Goal: Go to known website: Go to known website

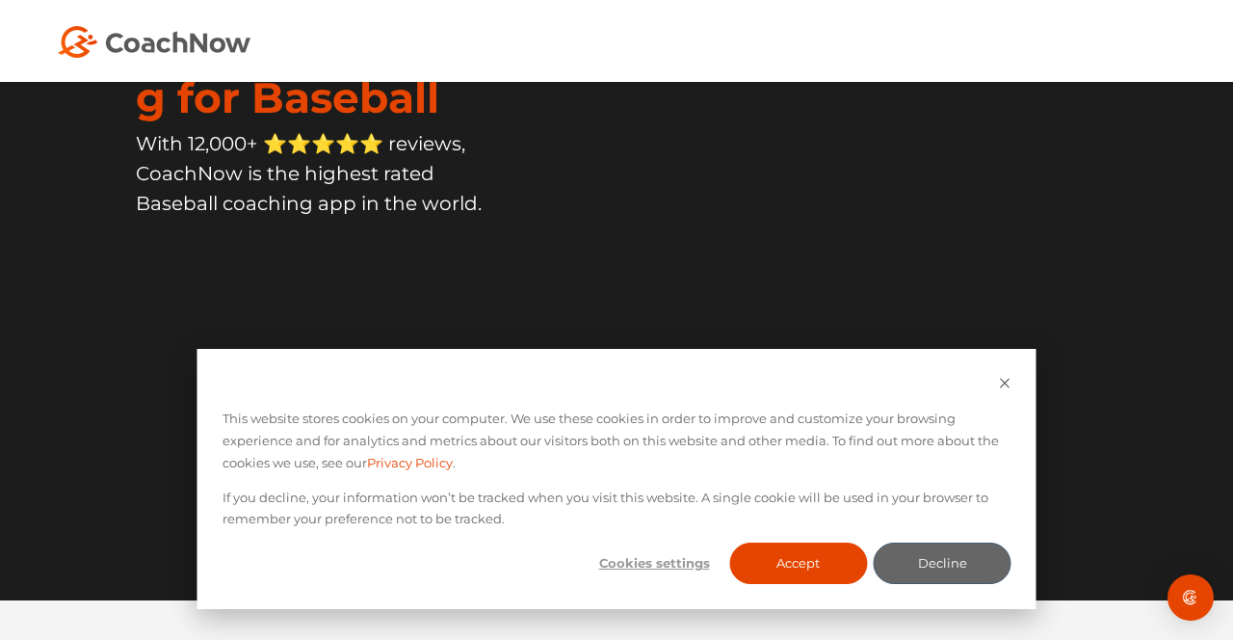
scroll to position [150, 0]
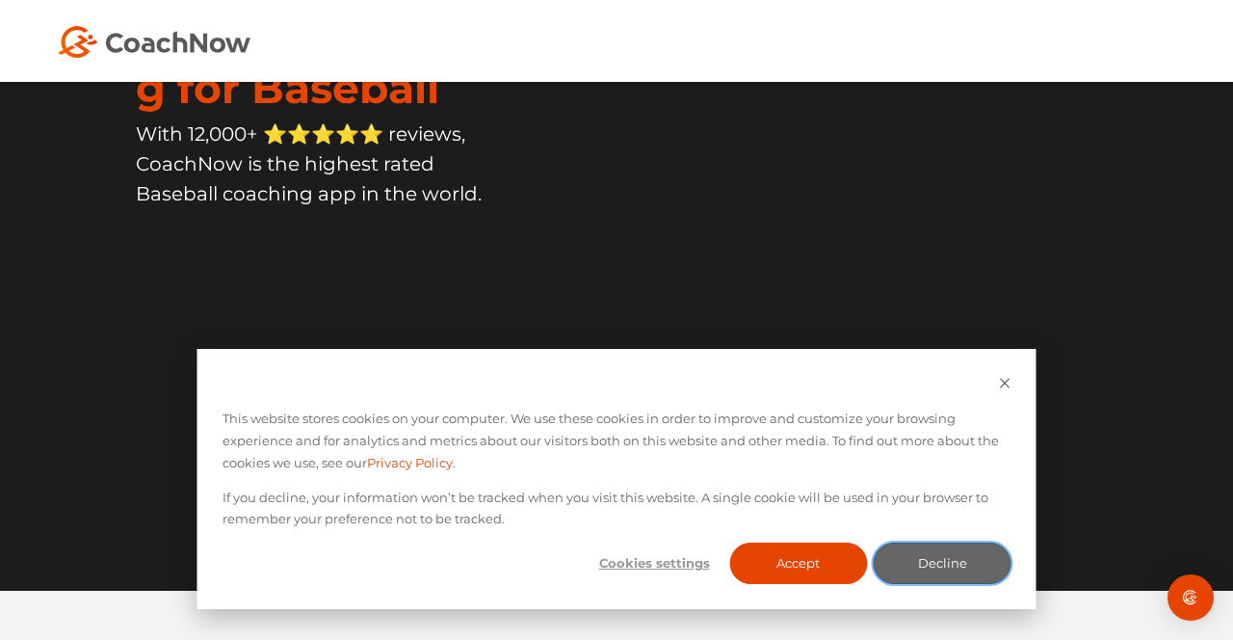
click at [969, 584] on button "Decline" at bounding box center [943, 562] width 138 height 41
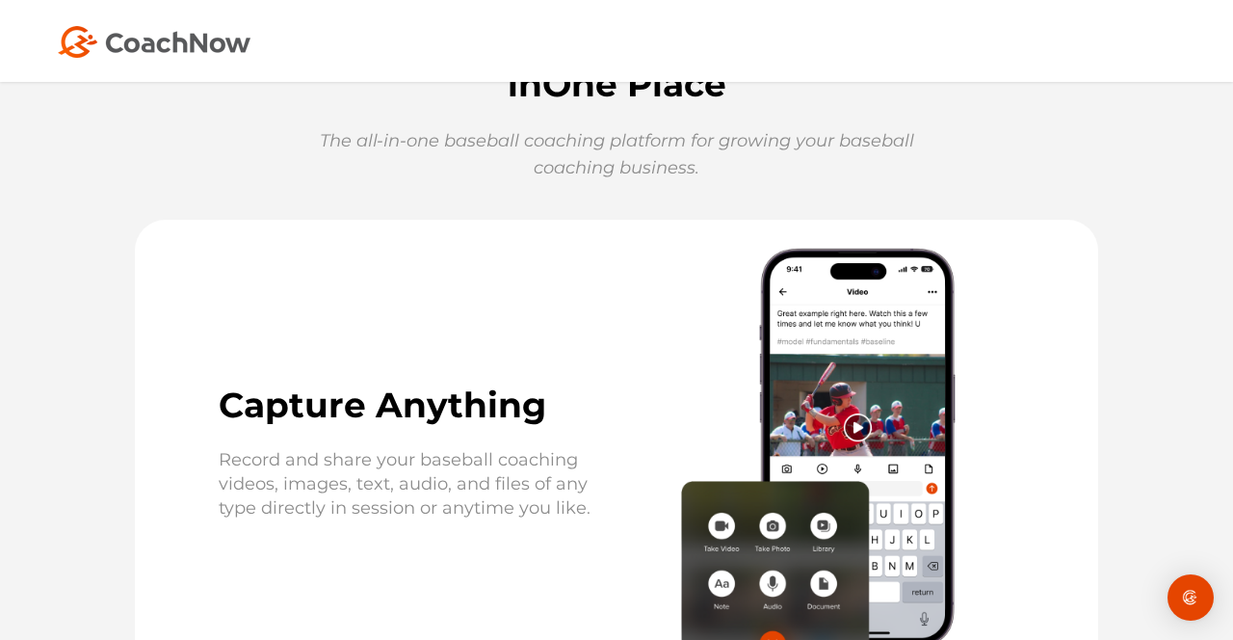
scroll to position [812, 0]
